Goal: Find contact information: Obtain details needed to contact an individual or organization

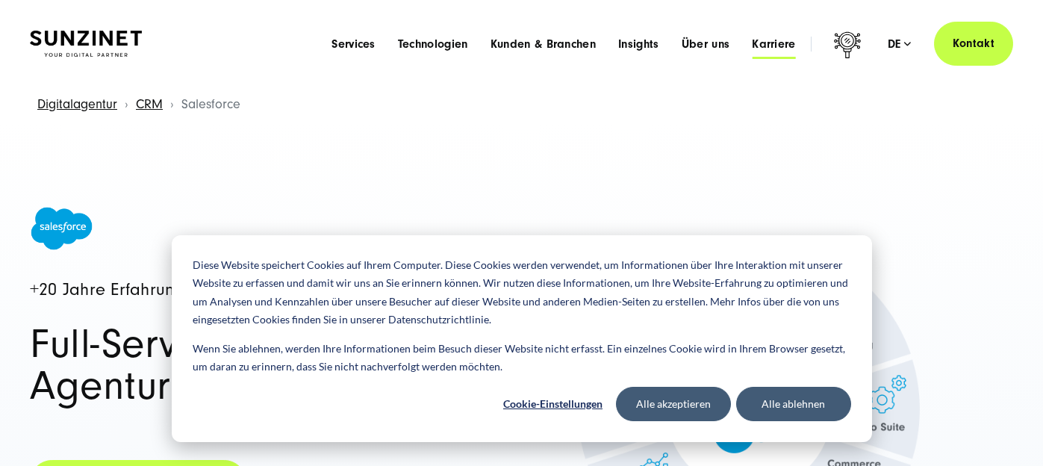
click at [760, 42] on span "Karriere" at bounding box center [774, 44] width 44 height 15
click at [771, 409] on button "Alle ablehnen" at bounding box center [793, 404] width 115 height 34
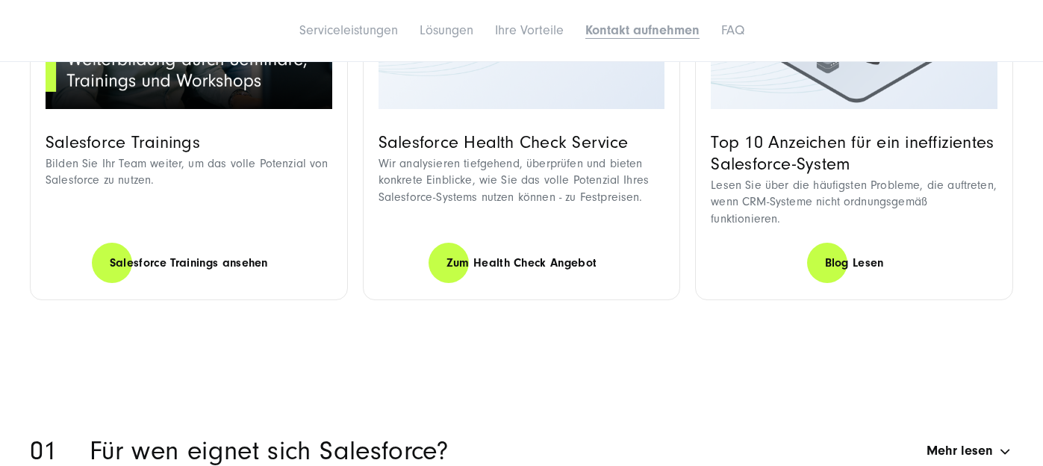
scroll to position [8683, 0]
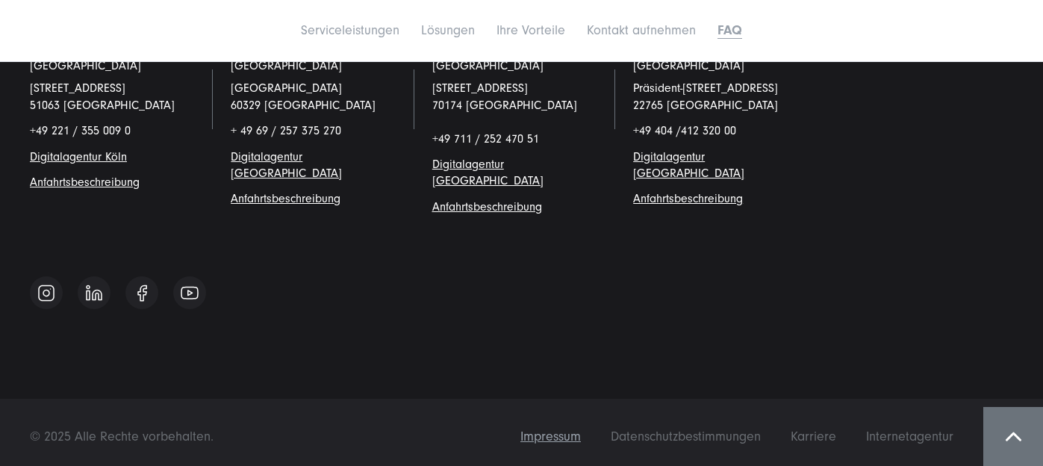
click at [571, 429] on span "Impressum" at bounding box center [551, 437] width 60 height 16
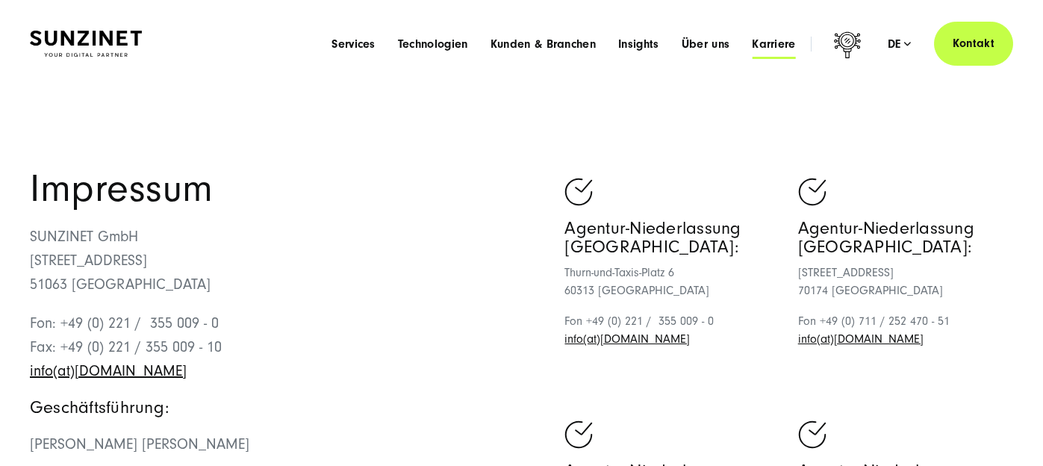
click at [776, 49] on span "Karriere" at bounding box center [774, 44] width 44 height 15
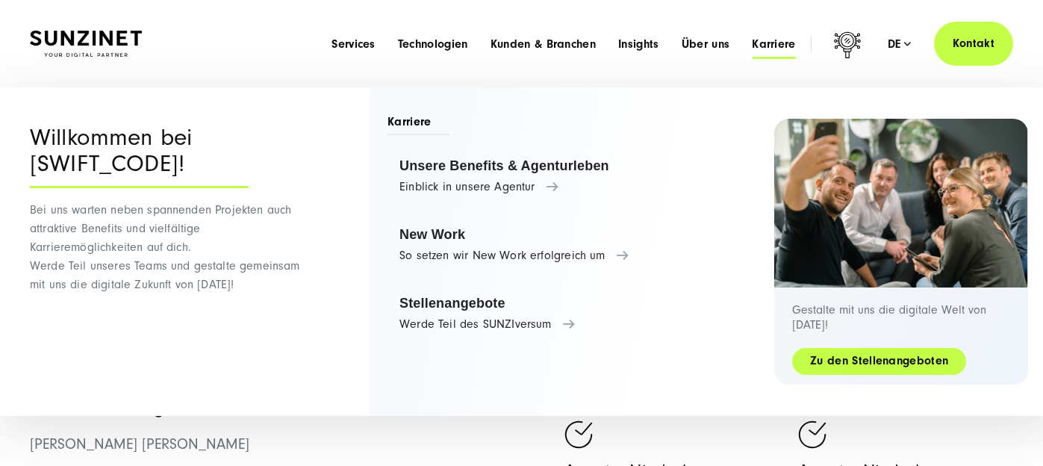
click at [837, 356] on link "Zu den Stellenangeboten" at bounding box center [879, 361] width 174 height 17
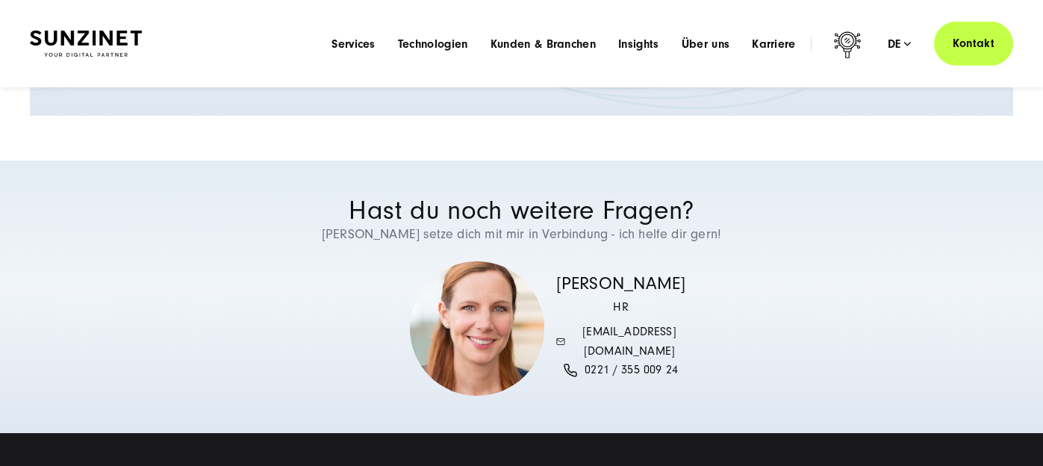
scroll to position [3083, 0]
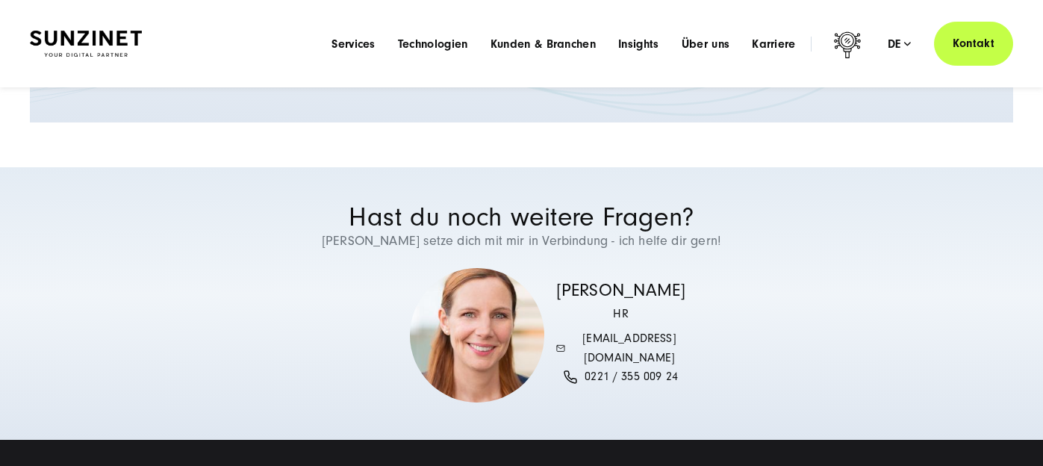
drag, startPoint x: 703, startPoint y: 272, endPoint x: 566, endPoint y: 272, distance: 136.7
click at [566, 272] on div "Hast du noch weitere Fragen? Dann setze dich mit mir in Verbindung - ich helfe …" at bounding box center [521, 304] width 1043 height 198
copy h3 "[PERSON_NAME]"
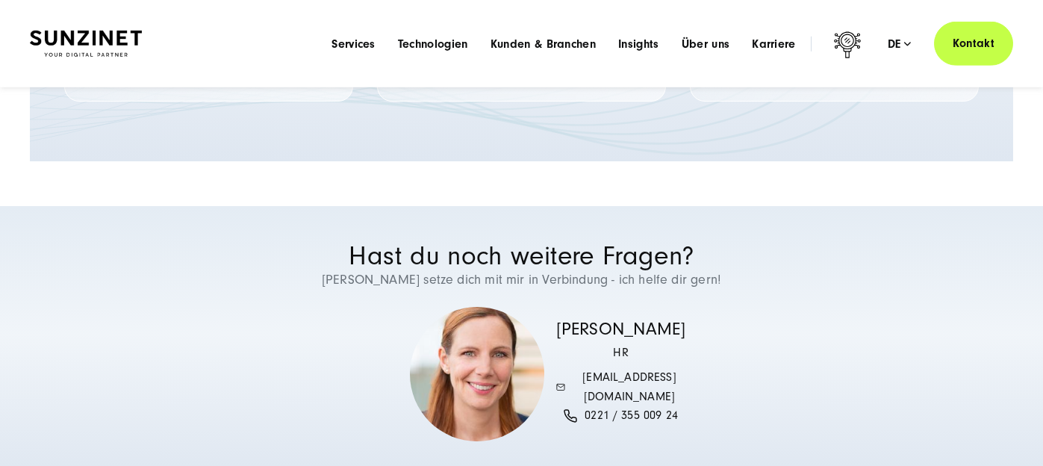
scroll to position [3035, 0]
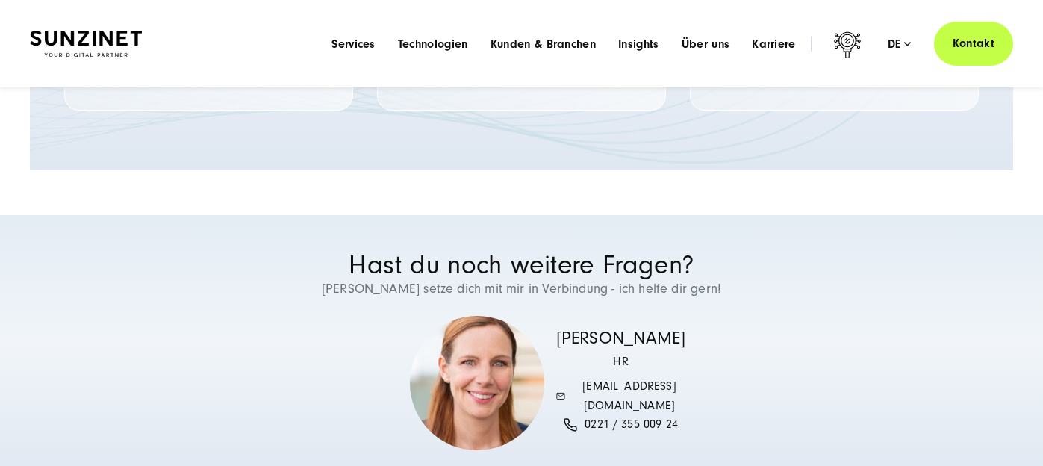
click at [679, 353] on p "HR" at bounding box center [621, 362] width 130 height 19
drag, startPoint x: 683, startPoint y: 321, endPoint x: 570, endPoint y: 323, distance: 113.5
click at [570, 328] on h3 "[PERSON_NAME]" at bounding box center [621, 339] width 130 height 22
copy h3 "[PERSON_NAME]"
